Goal: Navigation & Orientation: Understand site structure

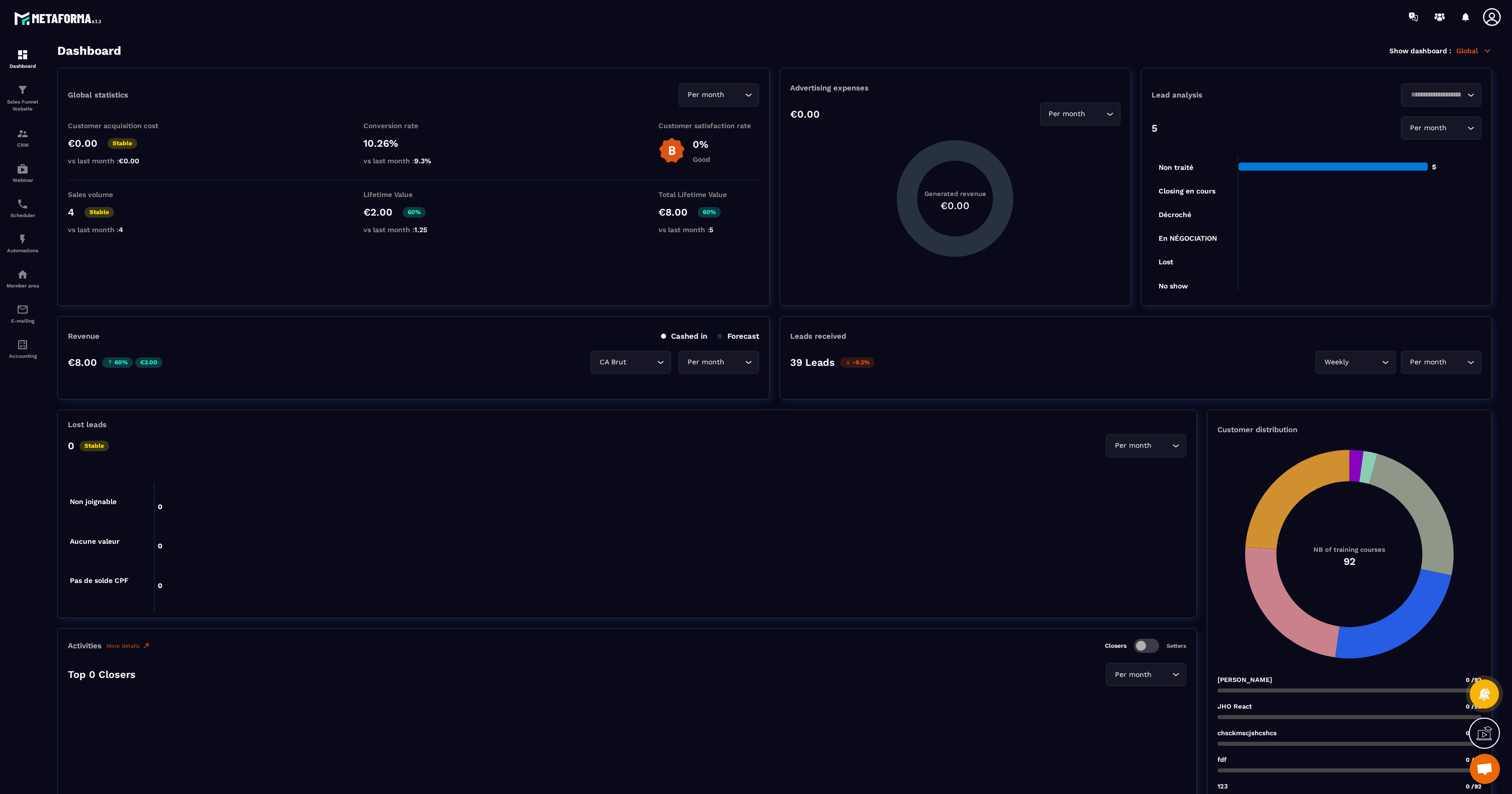
click at [1503, 14] on div at bounding box center [1495, 17] width 25 height 18
click at [1489, 17] on icon at bounding box center [1492, 17] width 20 height 20
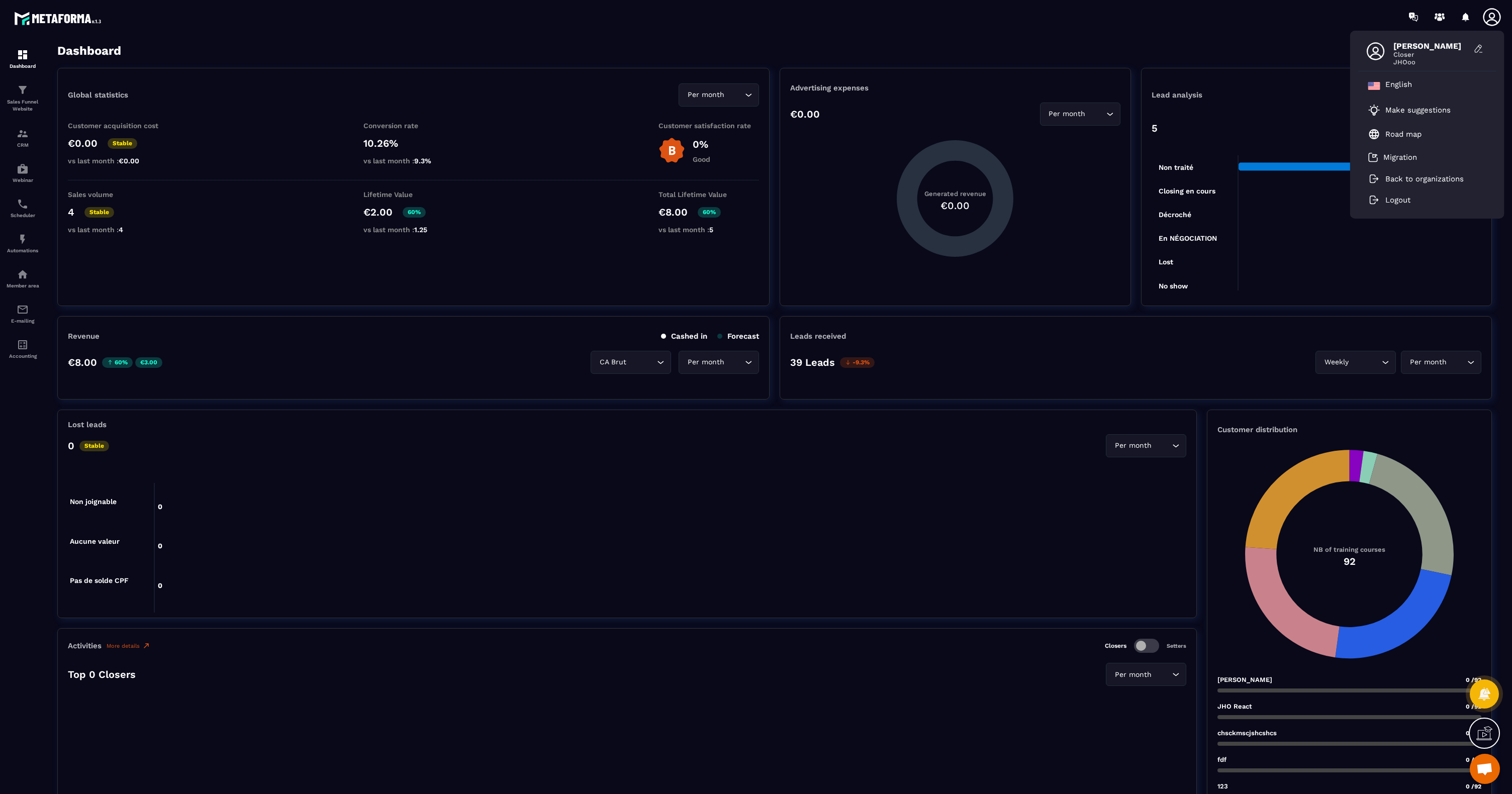
click at [1492, 19] on icon at bounding box center [1491, 16] width 17 height 17
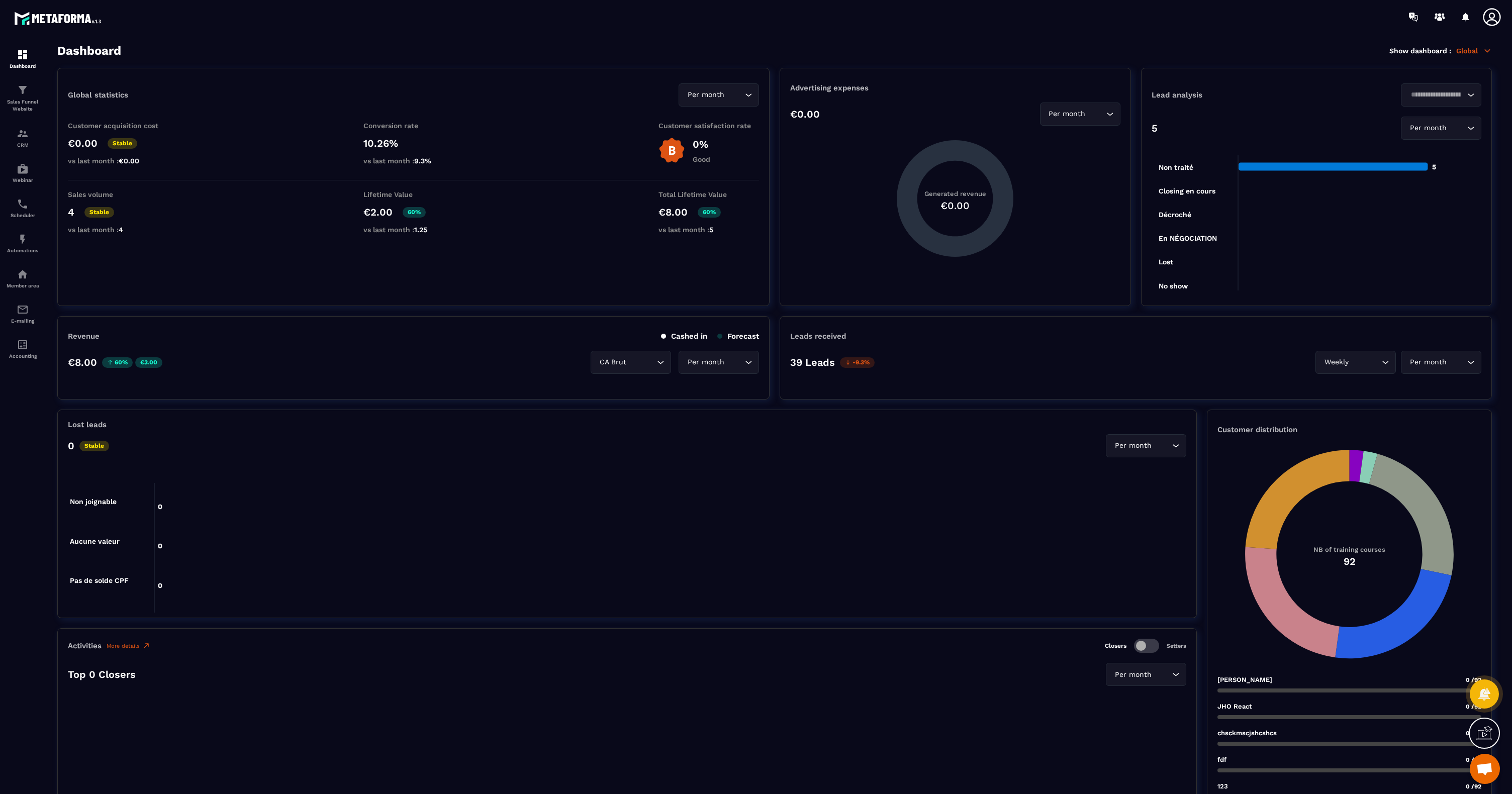
click at [1495, 23] on icon at bounding box center [1491, 16] width 17 height 17
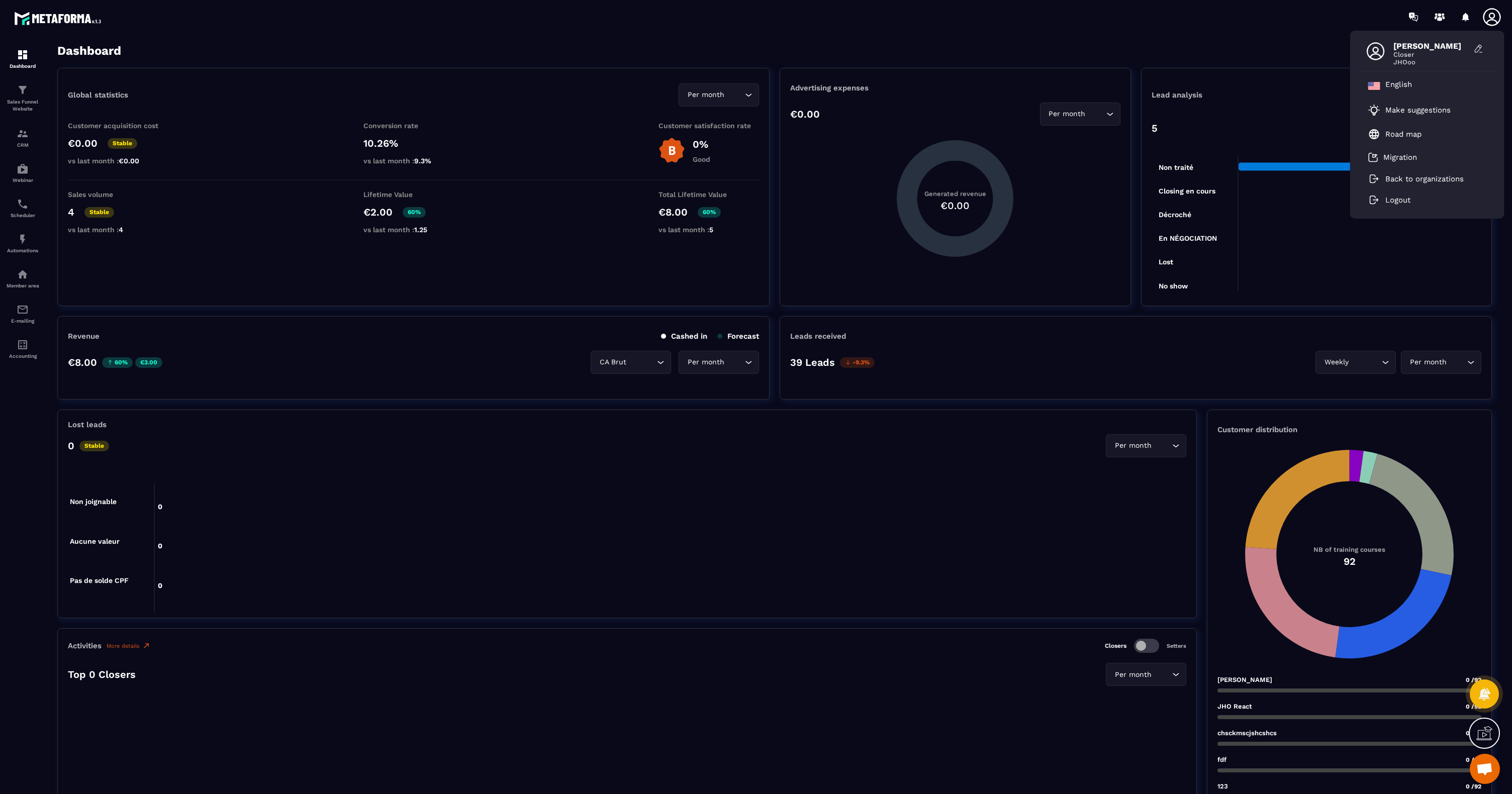
click at [749, 57] on div "Dashboard Show dashboard : Global" at bounding box center [775, 50] width 1435 height 14
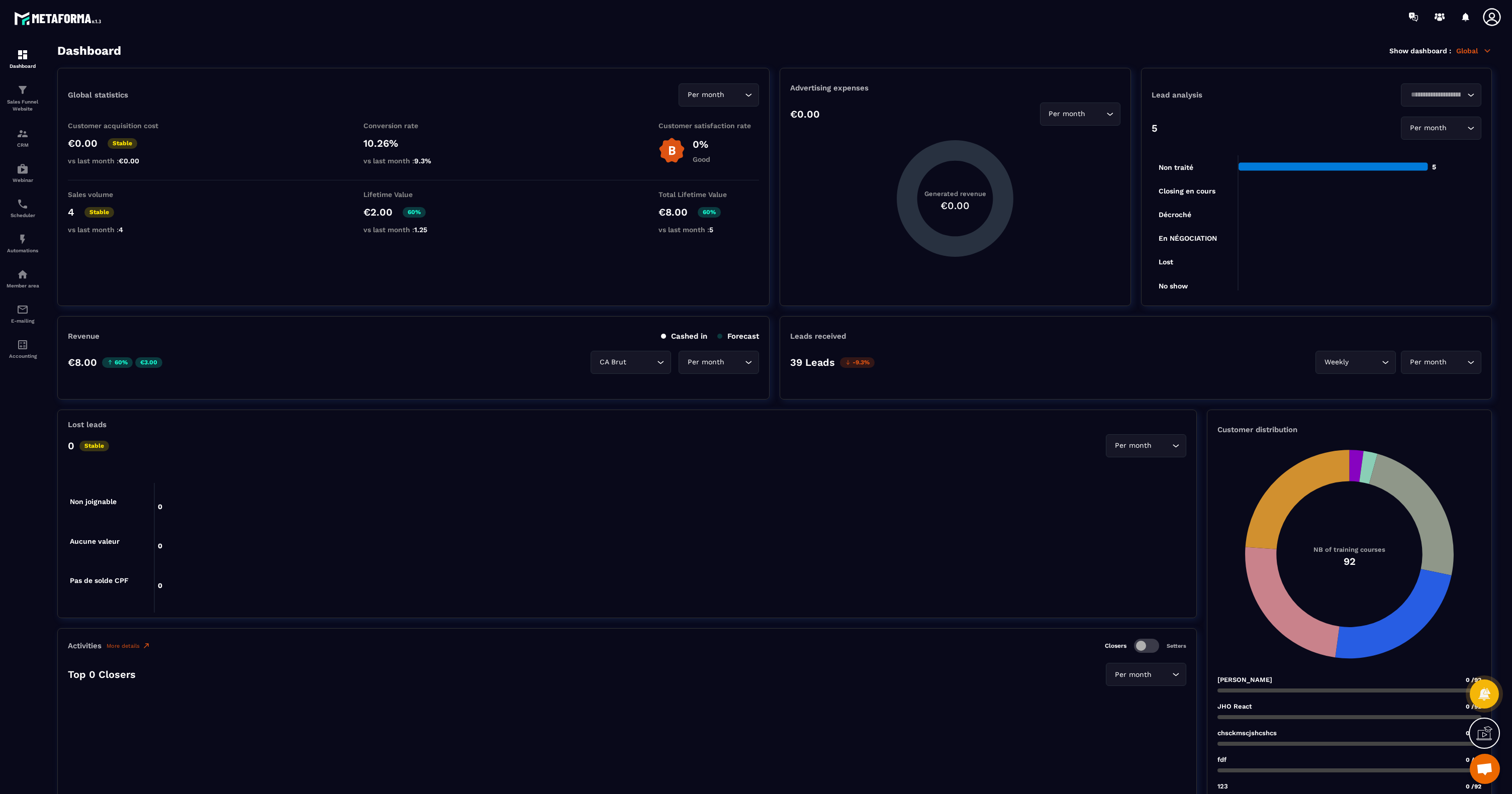
click at [1492, 13] on icon at bounding box center [1491, 16] width 17 height 17
